Goal: Register for event/course

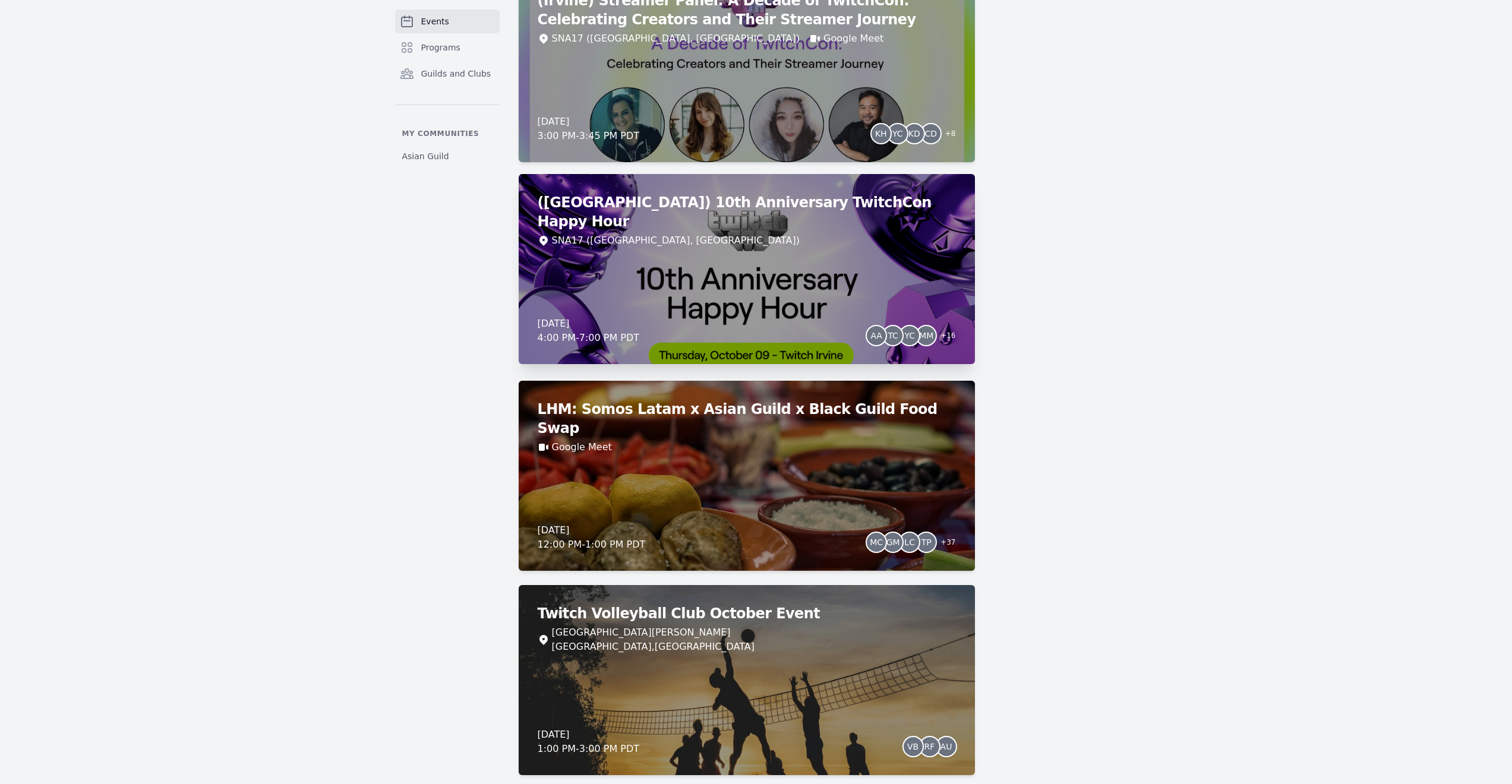
scroll to position [1065, 0]
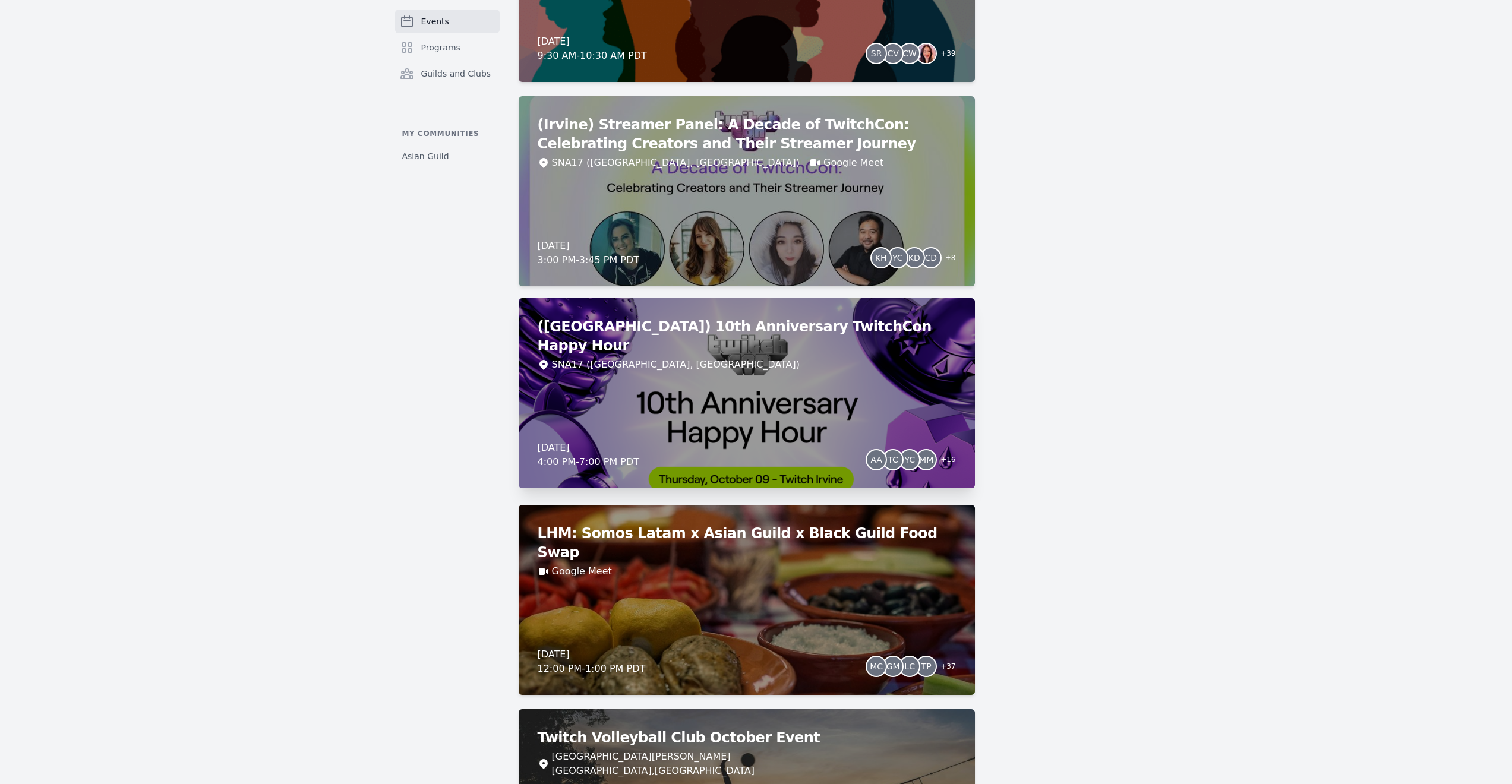
click at [846, 363] on div "(Irvine) 10th Anniversary TwitchCon Happy Hour SNA17 (Irvine, CA) Thursday, Oct…" at bounding box center [747, 393] width 457 height 190
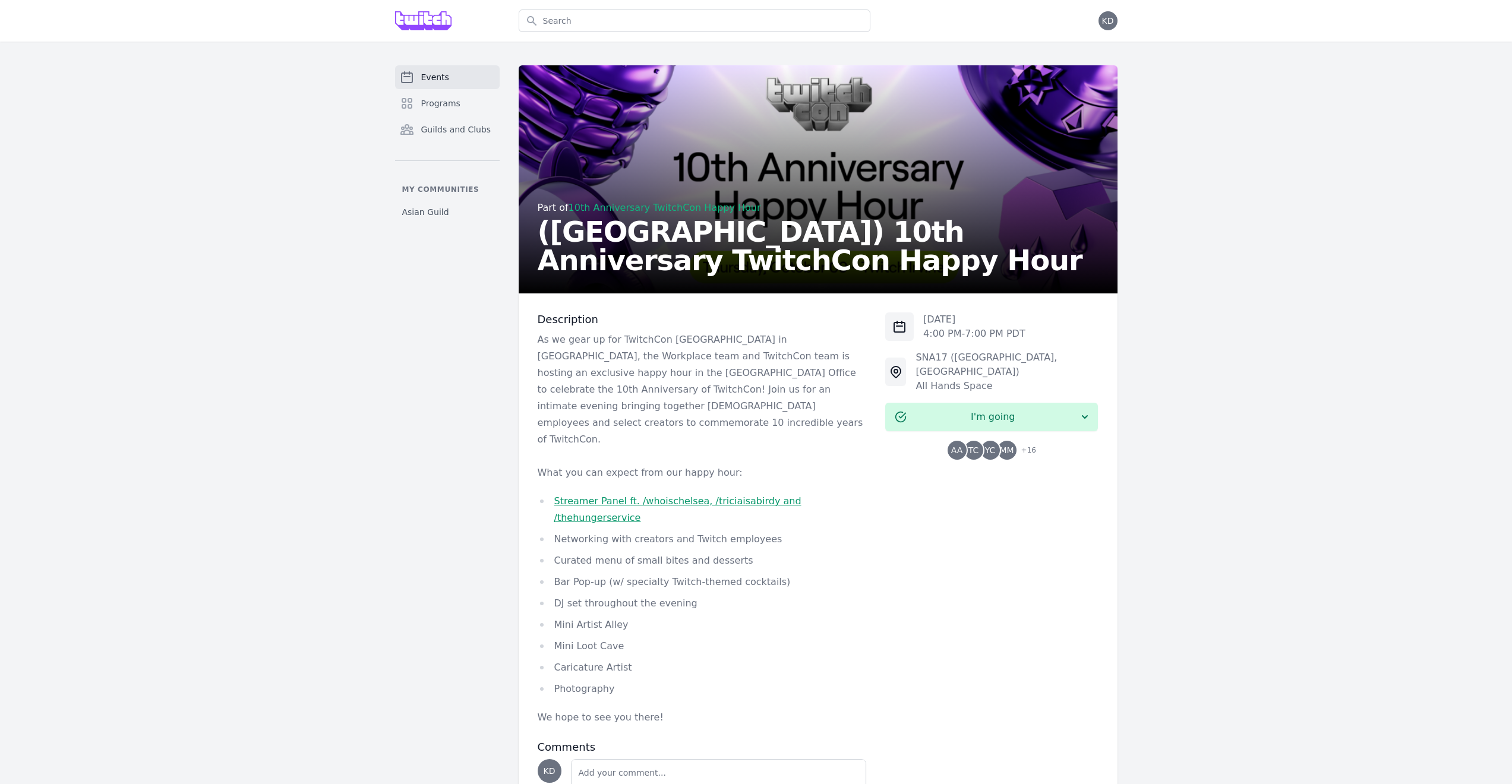
click at [1036, 441] on div "AA TC YC MM + 16" at bounding box center [991, 450] width 213 height 19
click at [1031, 443] on span "+ 16" at bounding box center [1025, 451] width 22 height 17
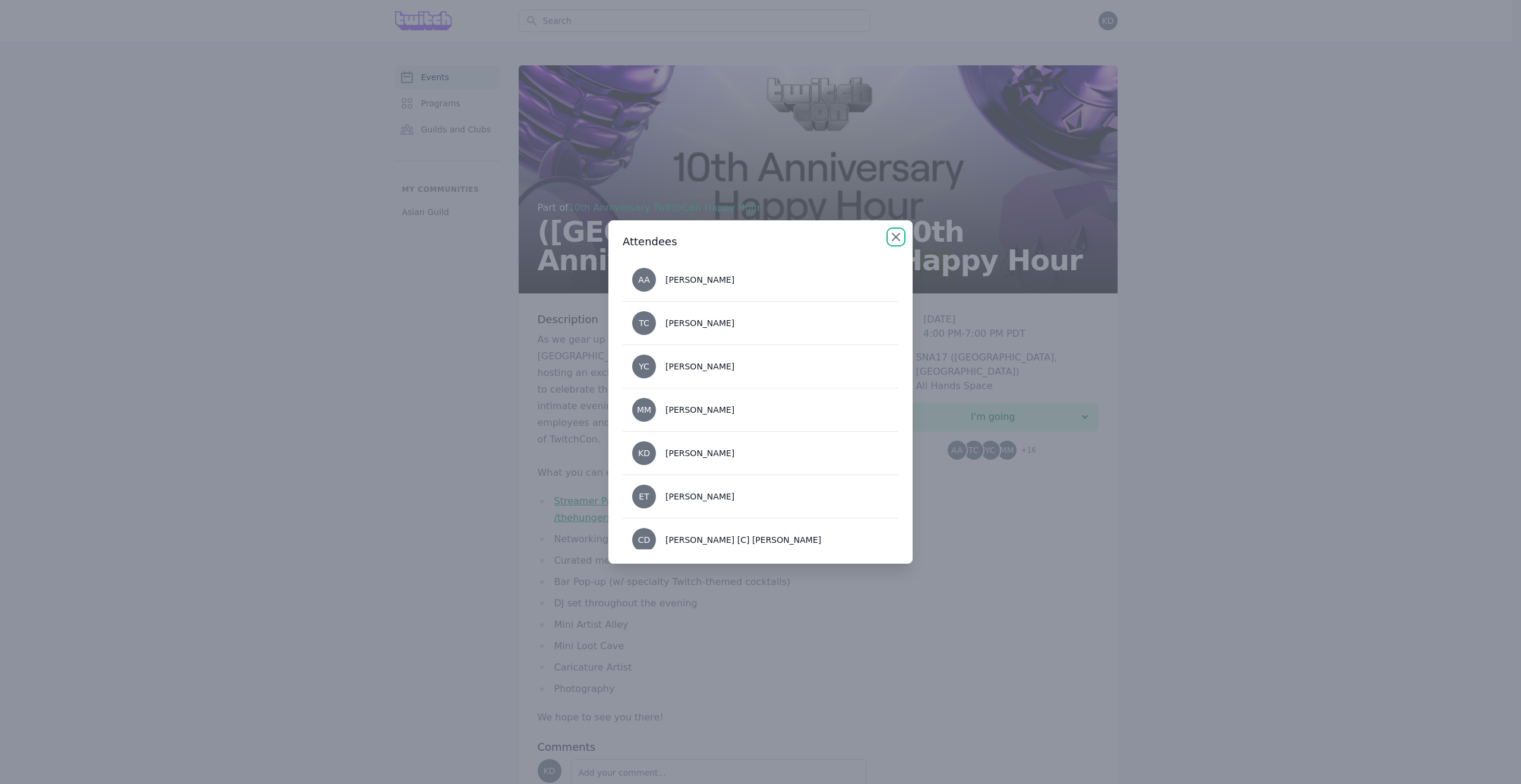
click at [896, 233] on icon "button" at bounding box center [896, 237] width 14 height 14
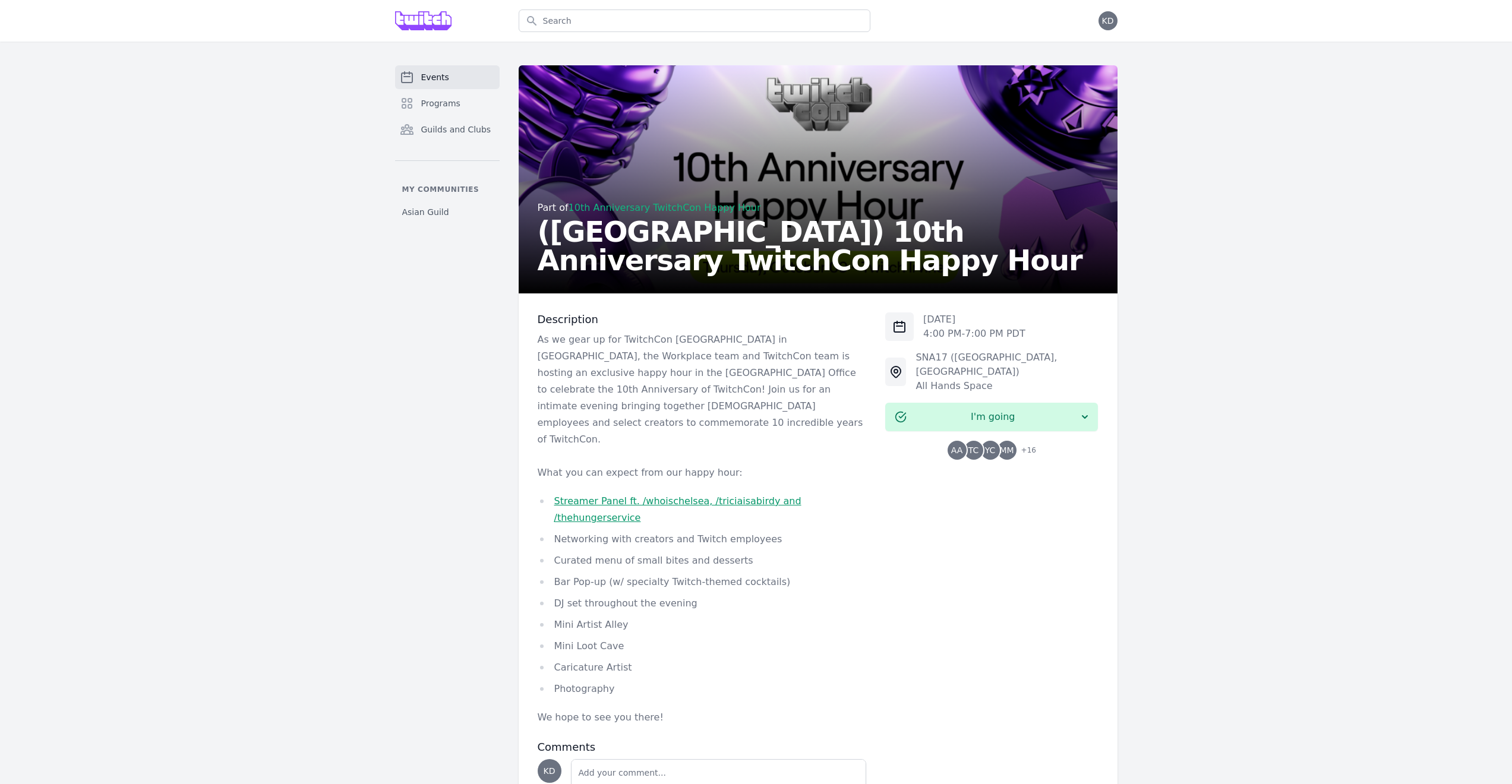
click at [1364, 235] on div "Events Programs Guilds and Clubs My communities Asian Guild Part of 10th Annive…" at bounding box center [756, 463] width 1512 height 843
click at [1232, 84] on div "Events Programs Guilds and Clubs My communities Asian Guild Part of 10th Annive…" at bounding box center [756, 463] width 1512 height 843
